Goal: Complete application form

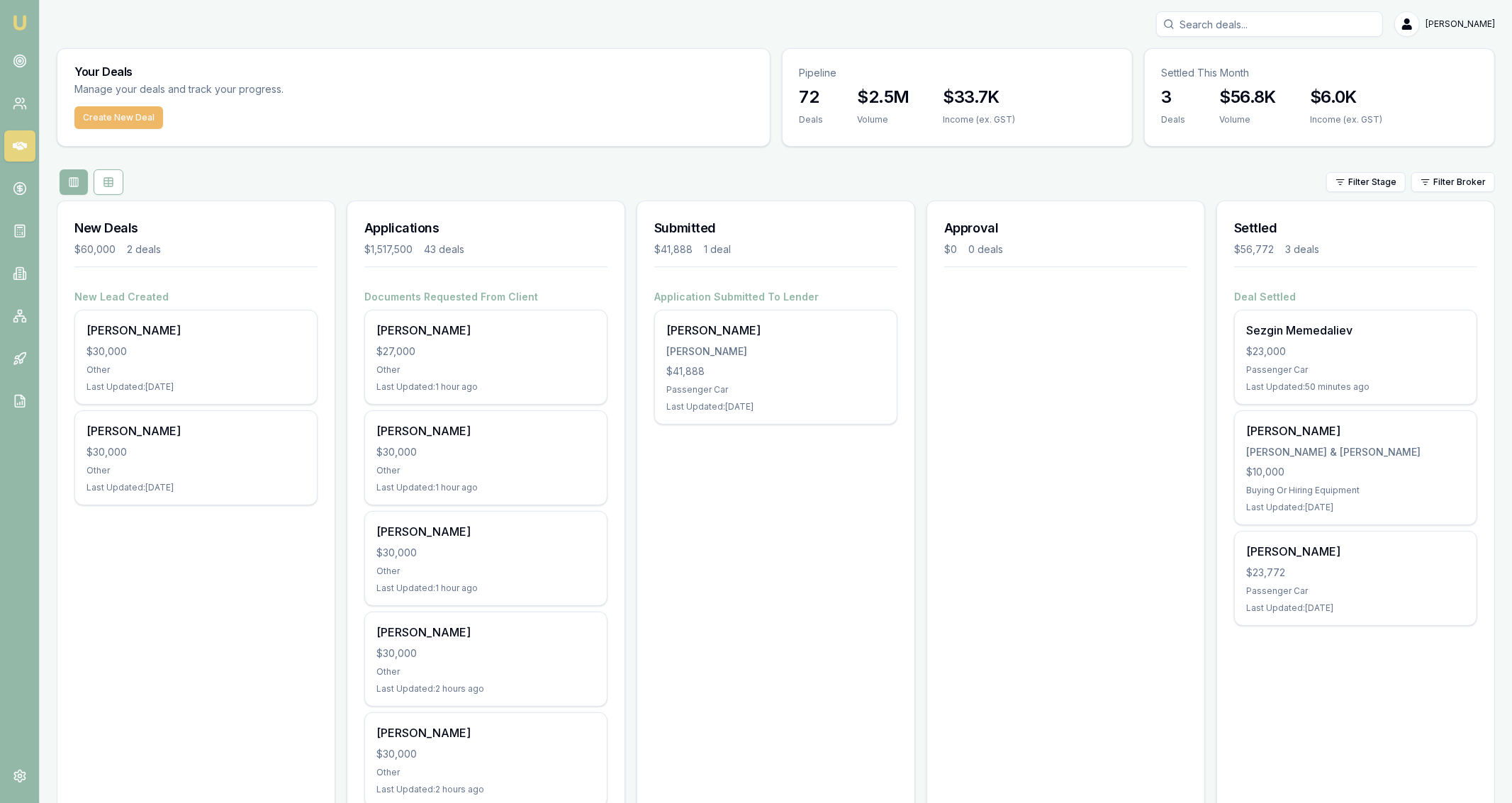
click at [112, 106] on button "Create New Deal" at bounding box center [119, 118] width 89 height 23
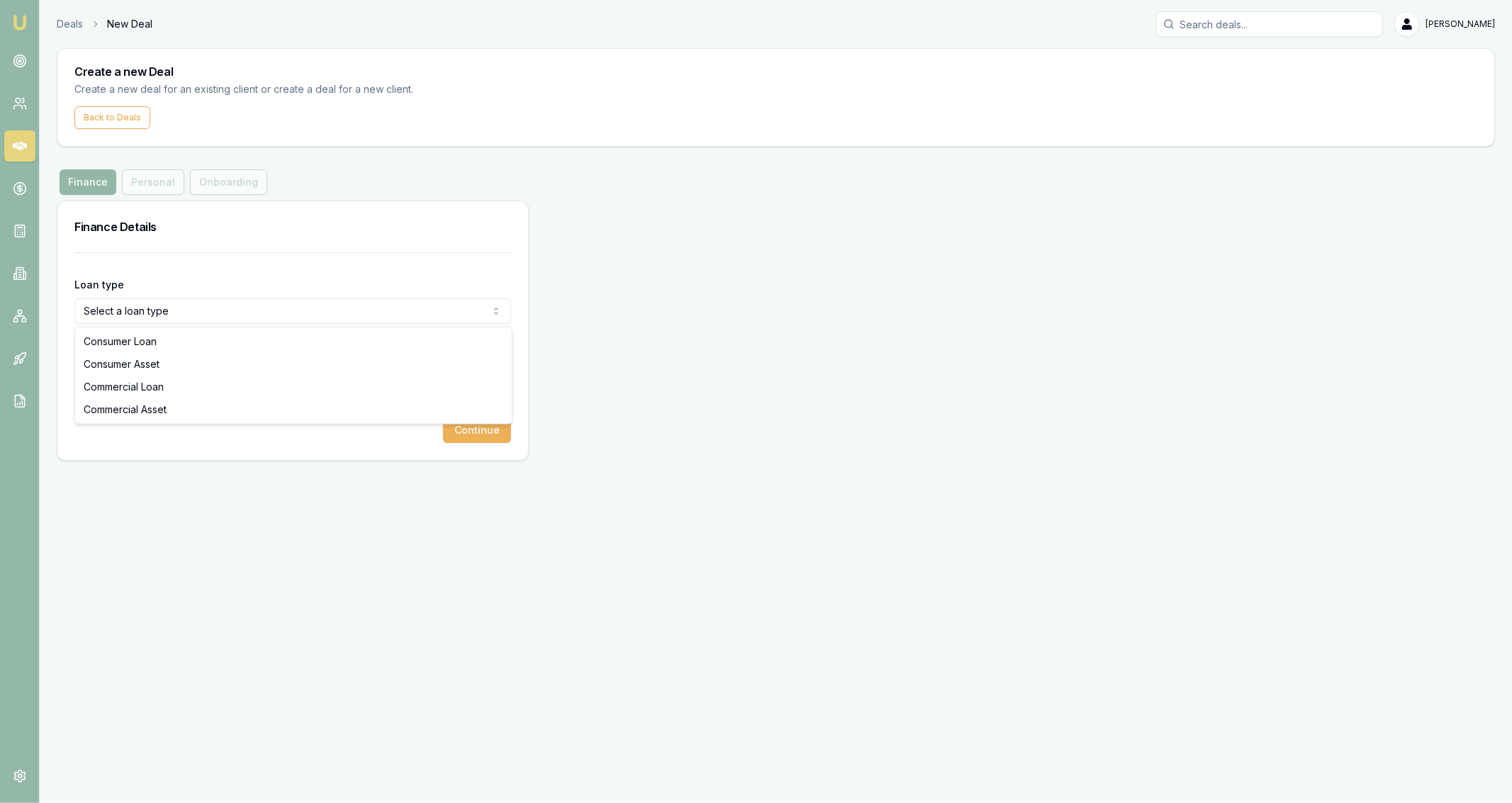
click at [197, 305] on html "Emu Broker Deals New Deal [PERSON_NAME] Fanfulla Toggle Menu Create a new Deal …" at bounding box center [756, 401] width 1512 height 803
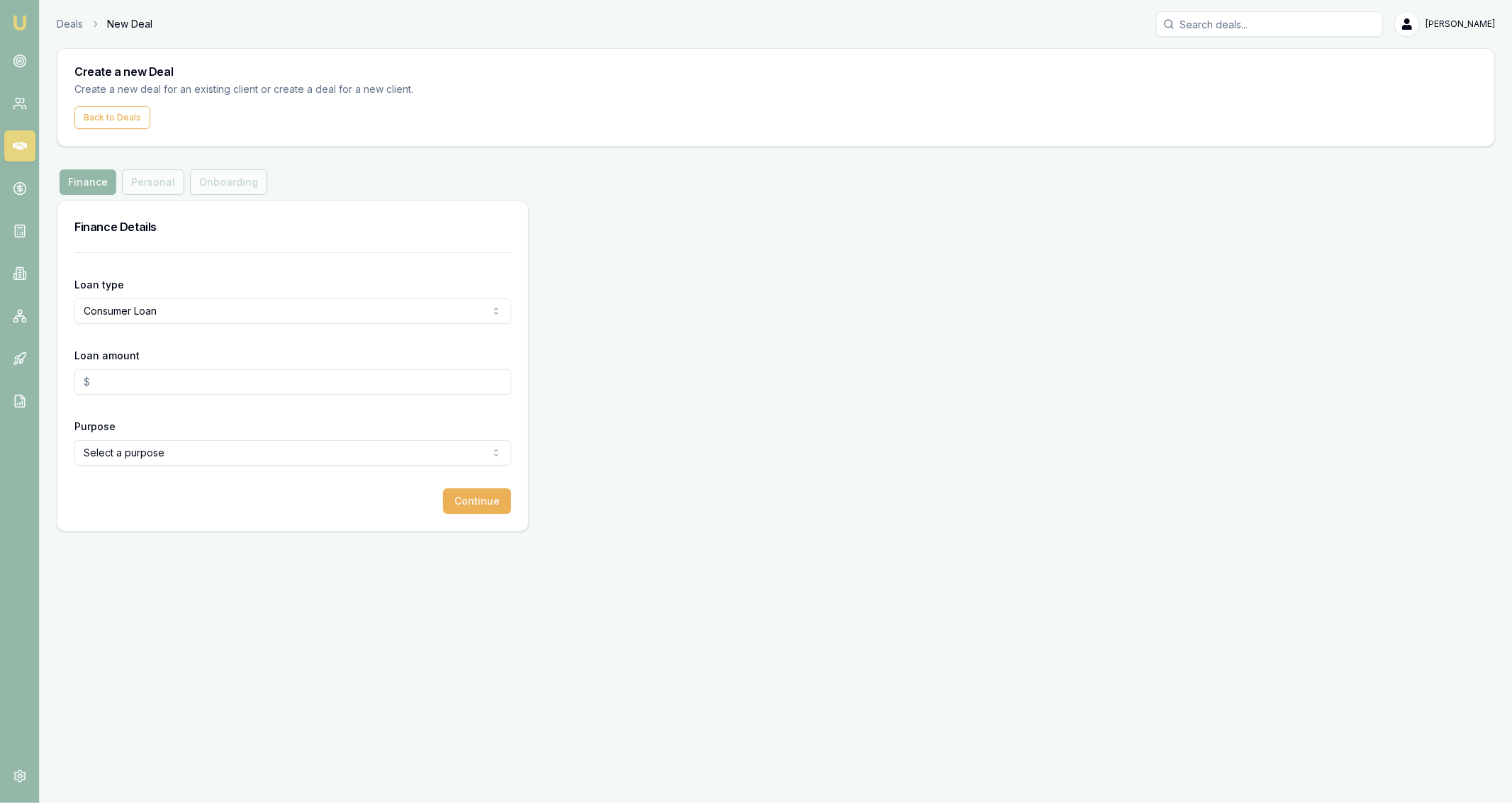
click at [162, 369] on input "Loan amount" at bounding box center [292, 382] width 437 height 25
click at [168, 382] on input "15000" at bounding box center [292, 382] width 437 height 25
type input "$14,000.00"
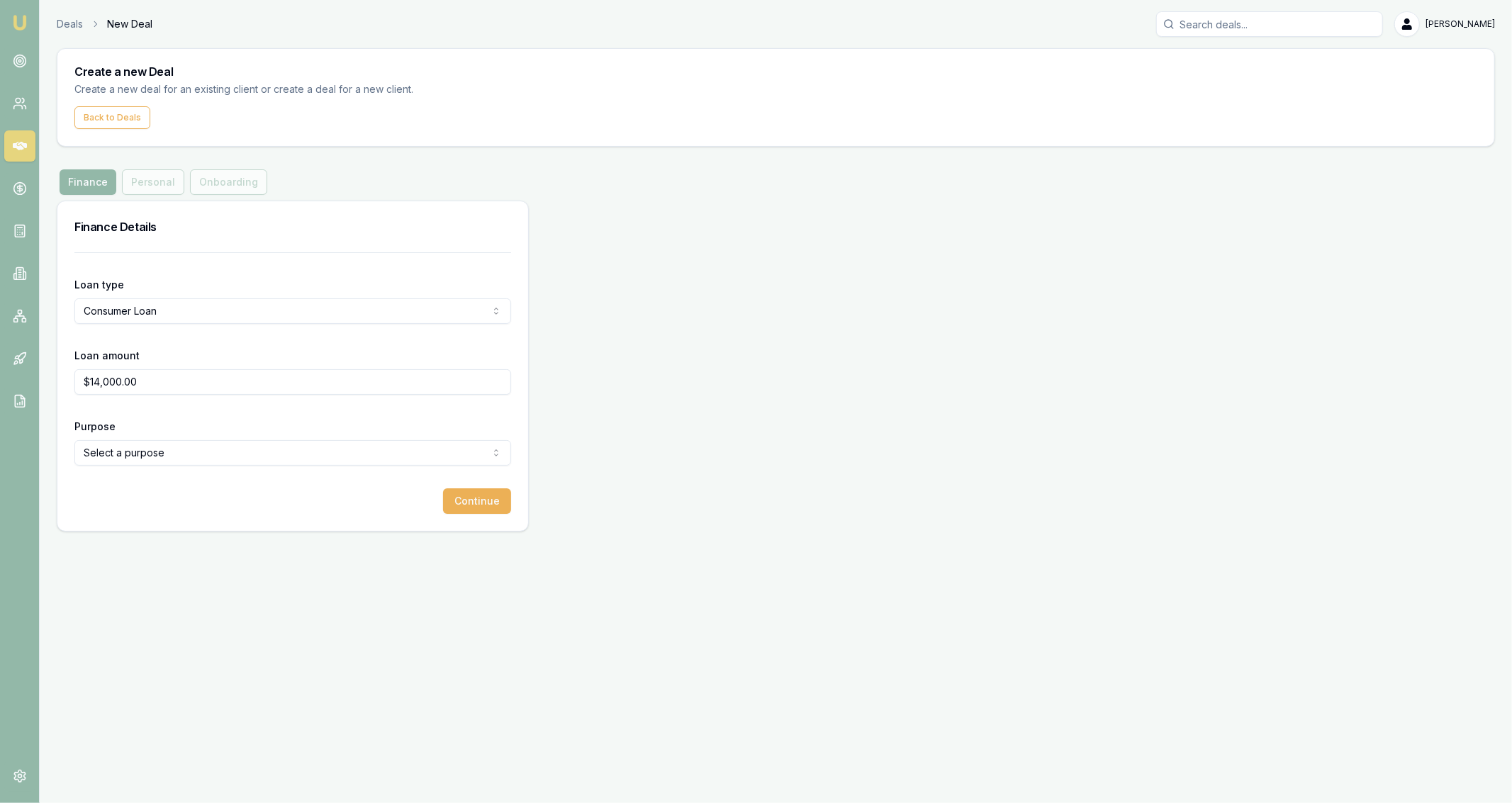
click at [178, 451] on html "Emu Broker Deals New Deal [PERSON_NAME] Fanfulla Toggle Menu Create a new Deal …" at bounding box center [756, 401] width 1512 height 803
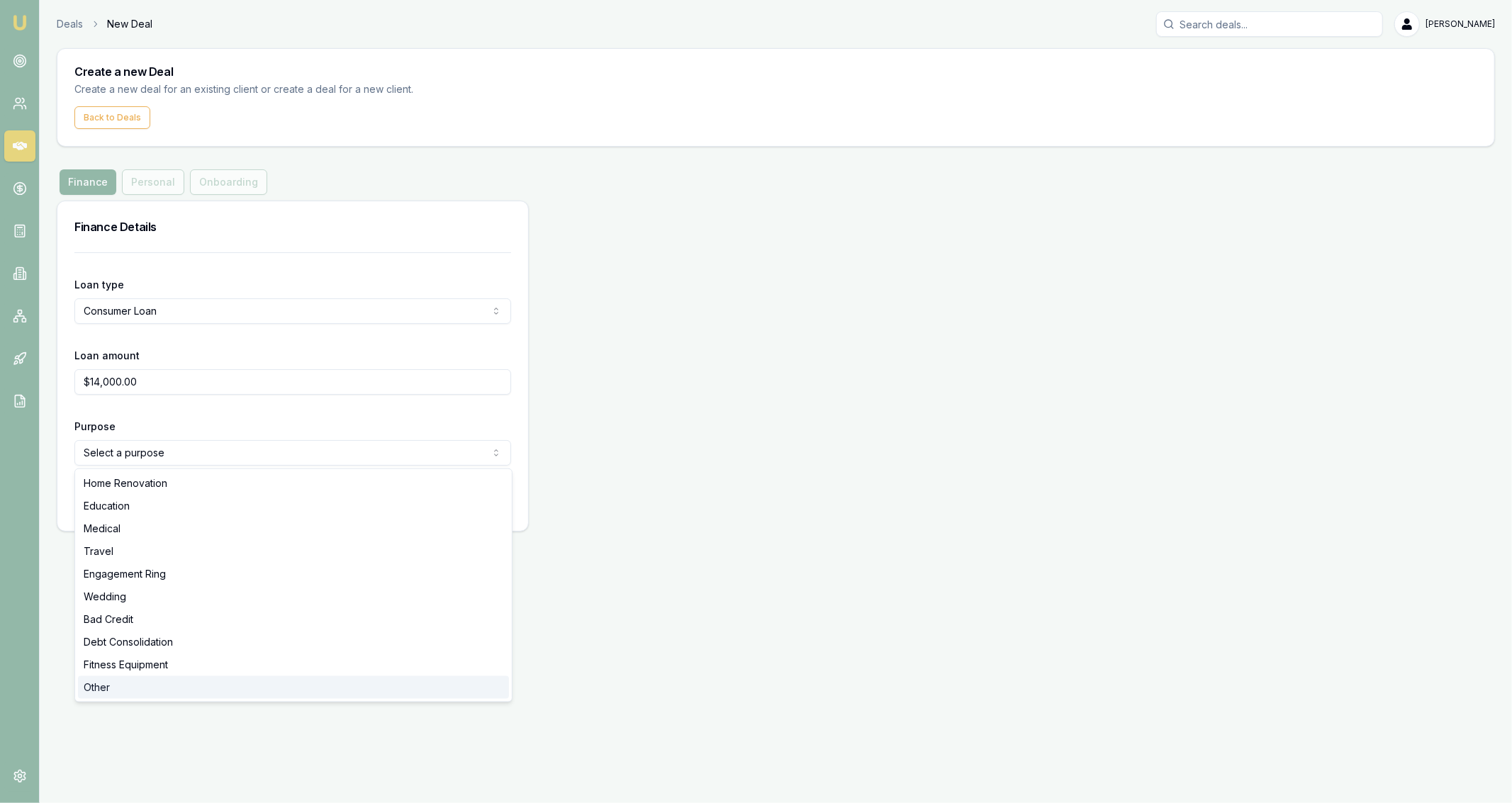
select select "OTHER"
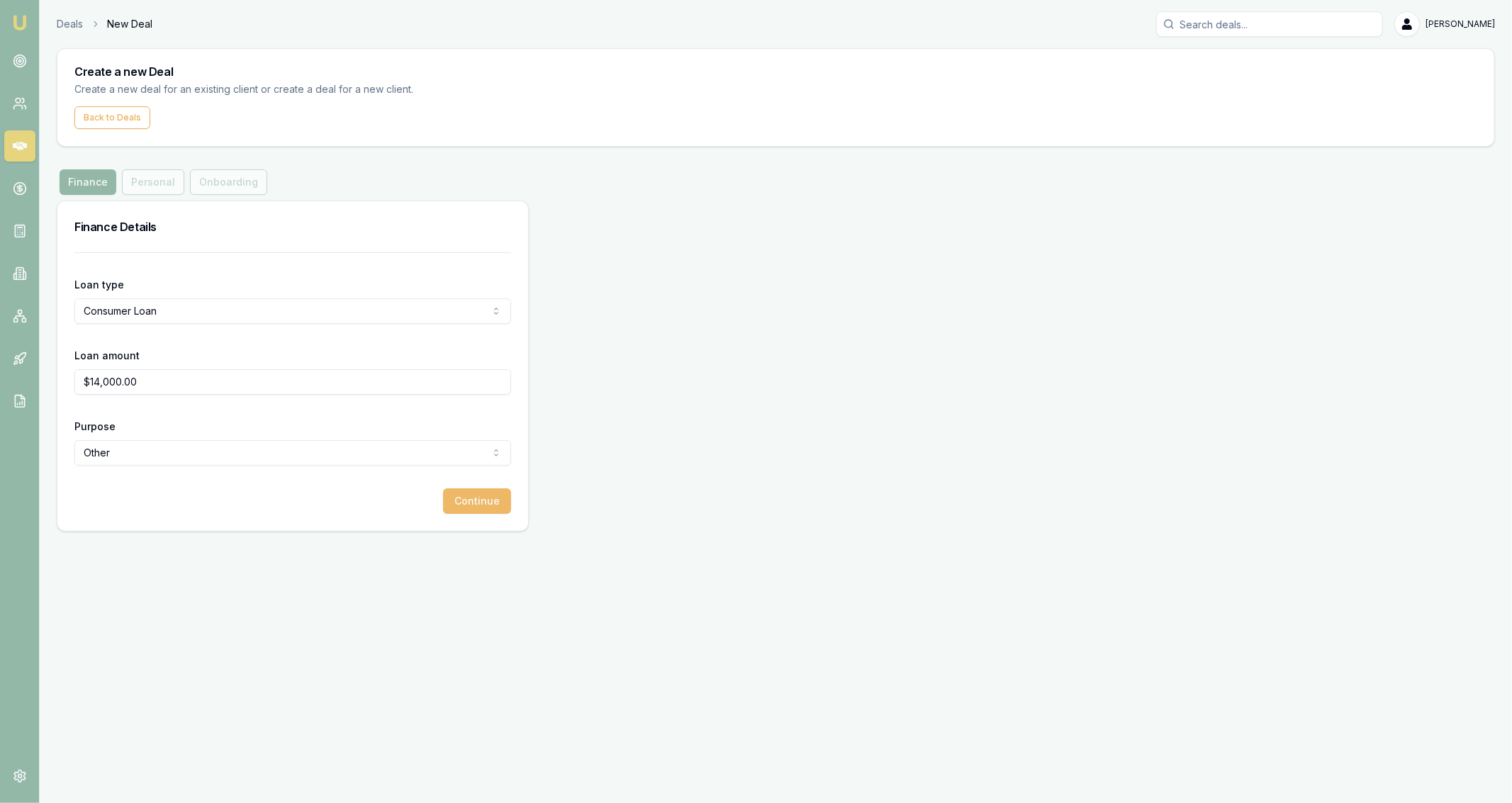
click at [459, 502] on button "Continue" at bounding box center [477, 501] width 68 height 25
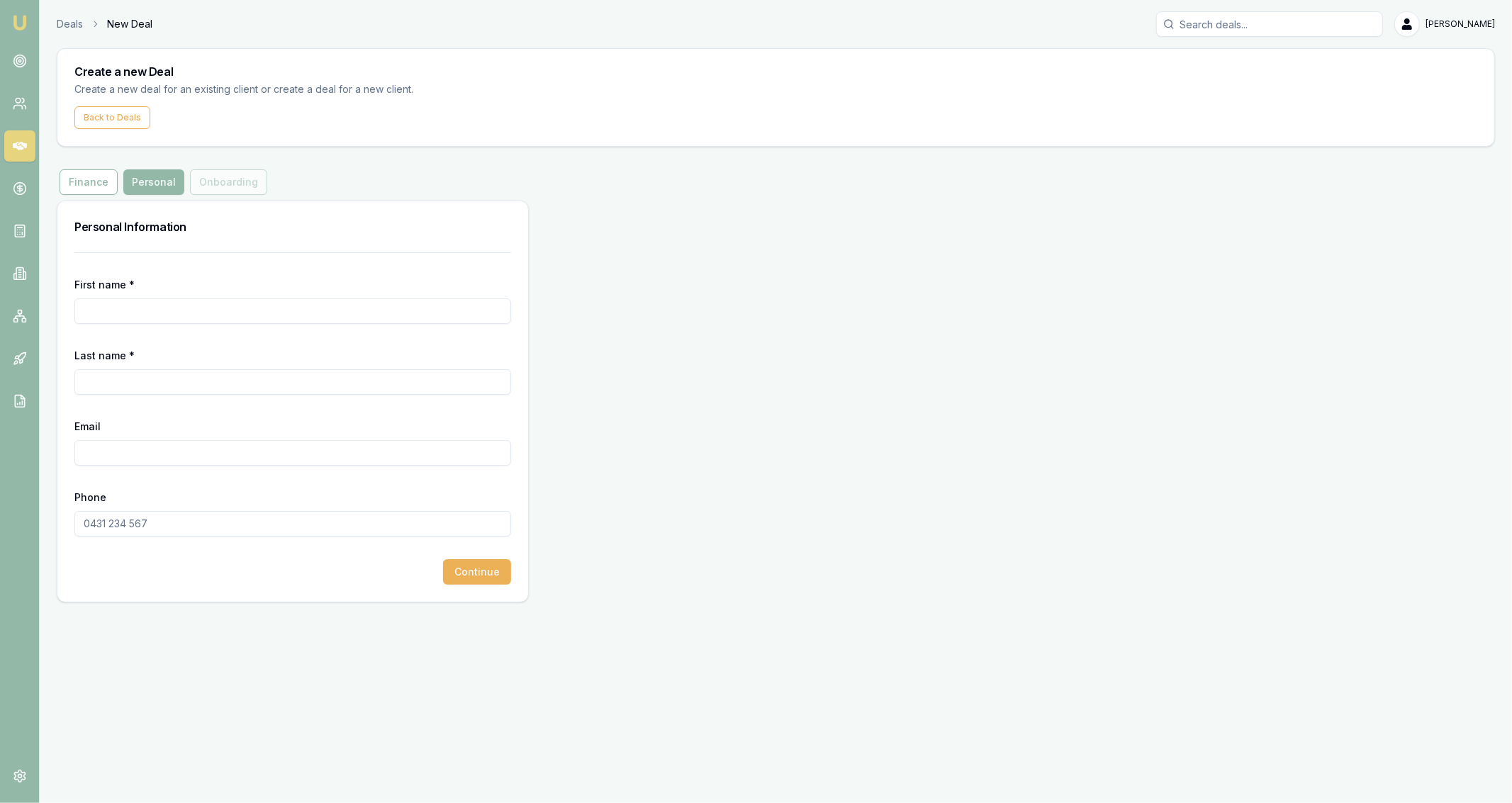
click at [171, 310] on input "First name *" at bounding box center [292, 311] width 437 height 25
type input "Ash"
type input "[PERSON_NAME]"
type input "[EMAIL_ADDRESS][DOMAIN_NAME]"
click at [243, 519] on input "Phone" at bounding box center [292, 523] width 437 height 25
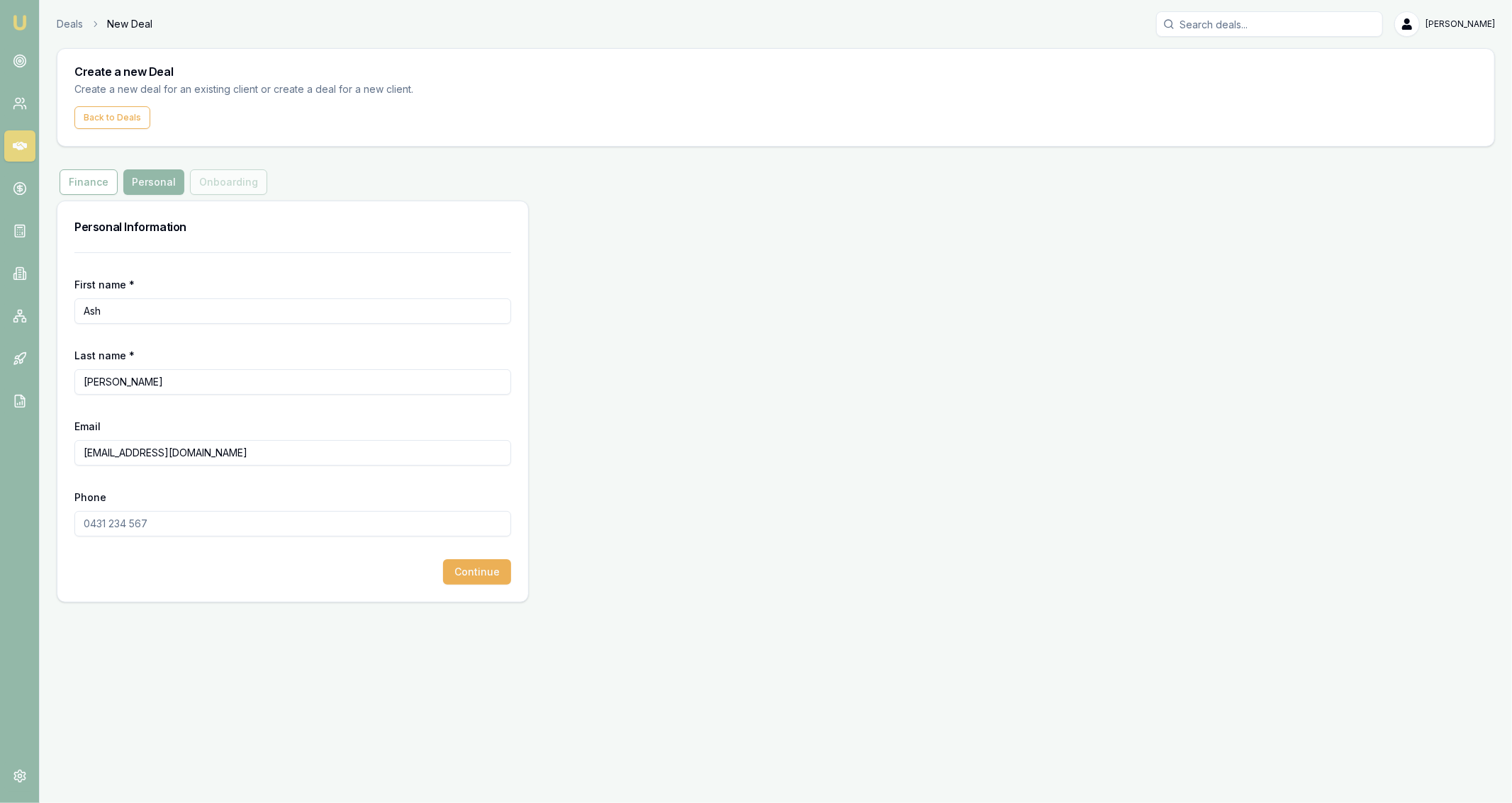
click at [261, 463] on input "[EMAIL_ADDRESS][DOMAIN_NAME]" at bounding box center [292, 453] width 437 height 25
